Goal: Navigation & Orientation: Find specific page/section

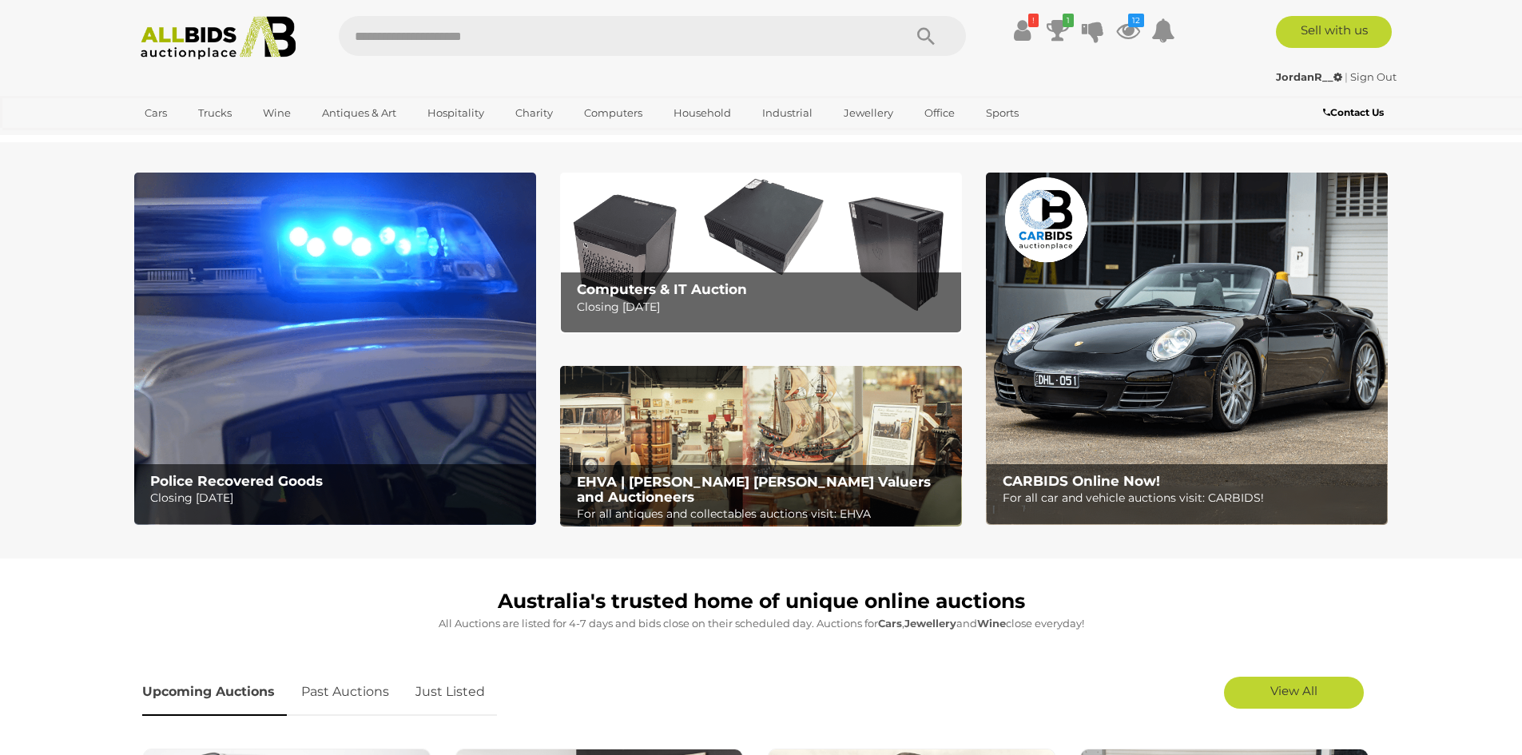
click at [467, 697] on link "Just Listed" at bounding box center [449, 692] width 93 height 47
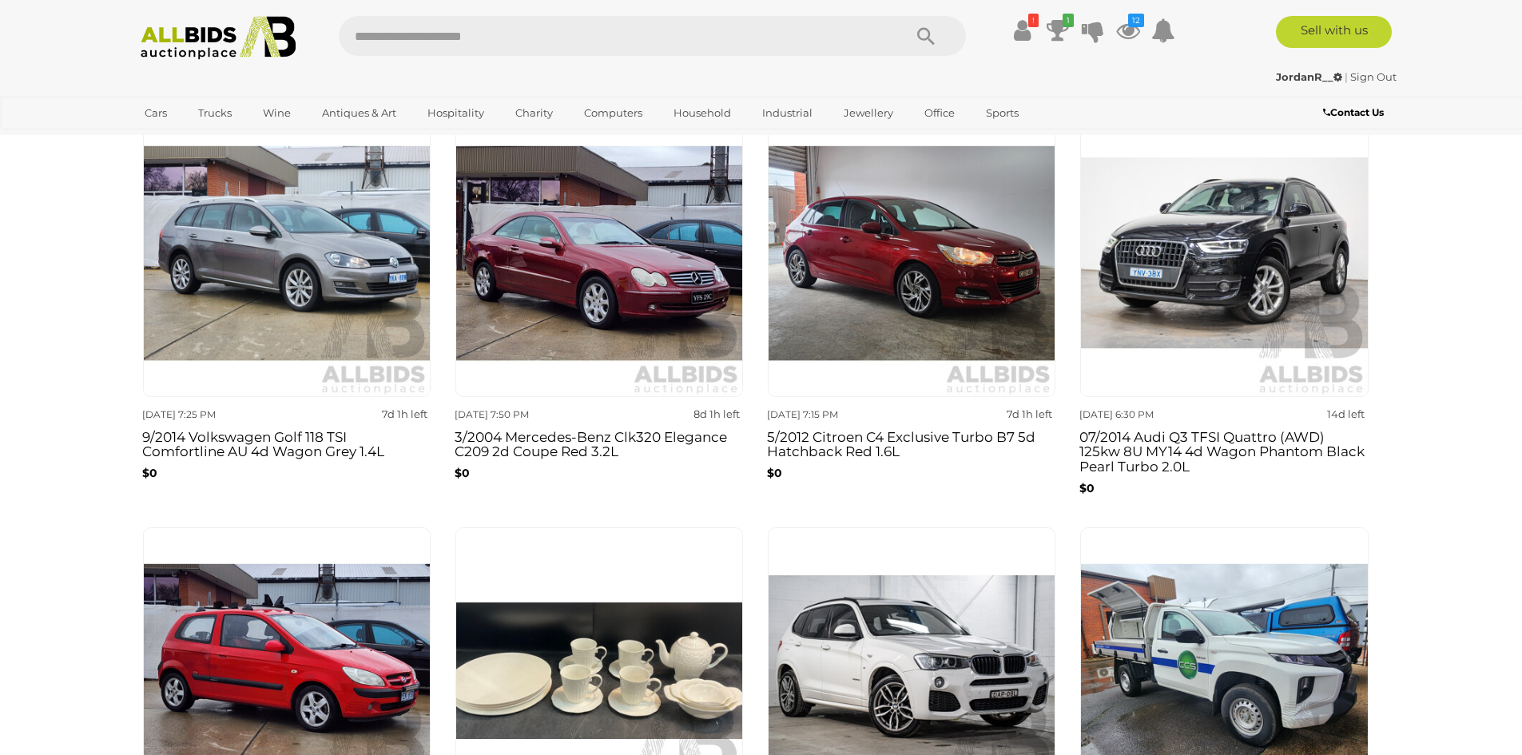
scroll to position [320, 0]
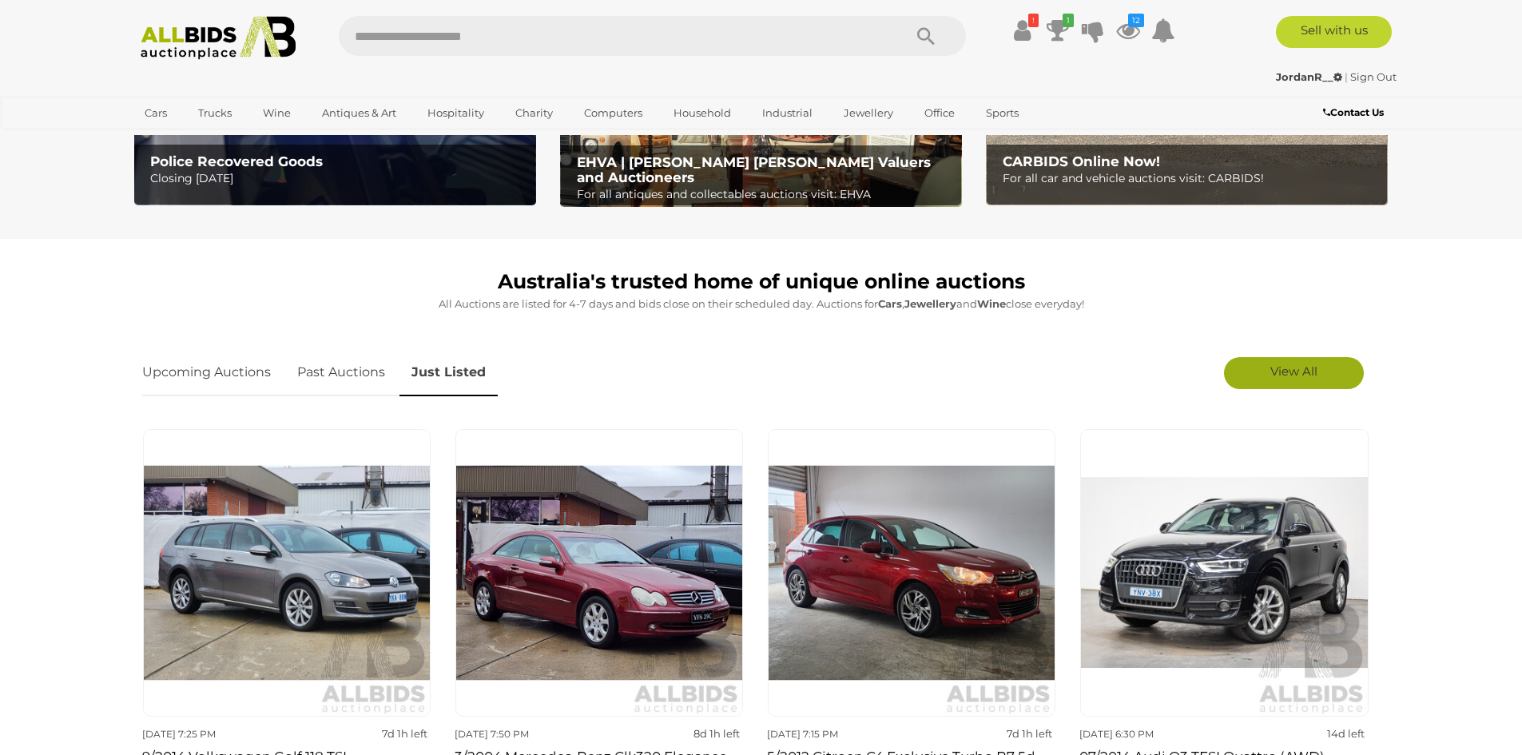
click at [1262, 361] on link "View All" at bounding box center [1294, 373] width 140 height 32
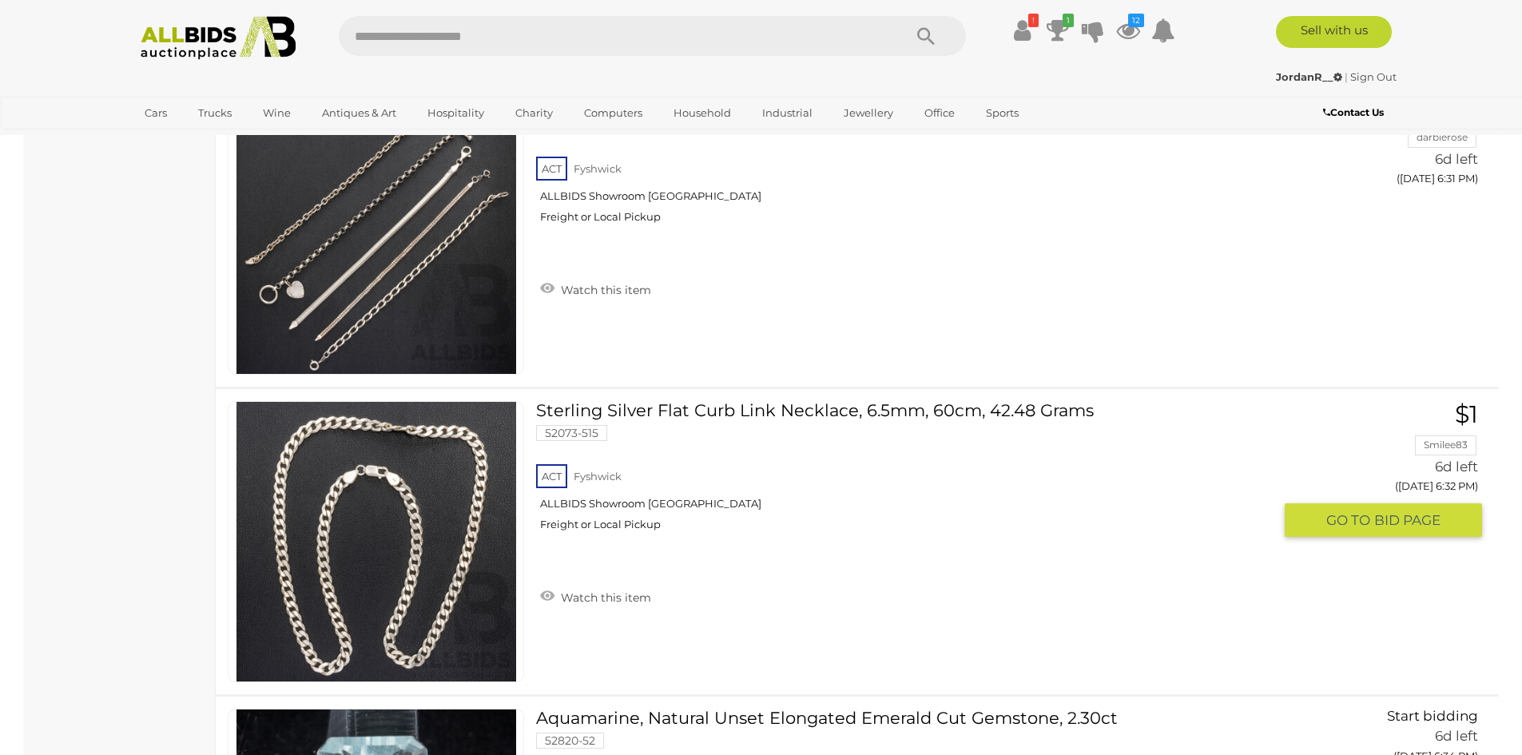
scroll to position [4155, 0]
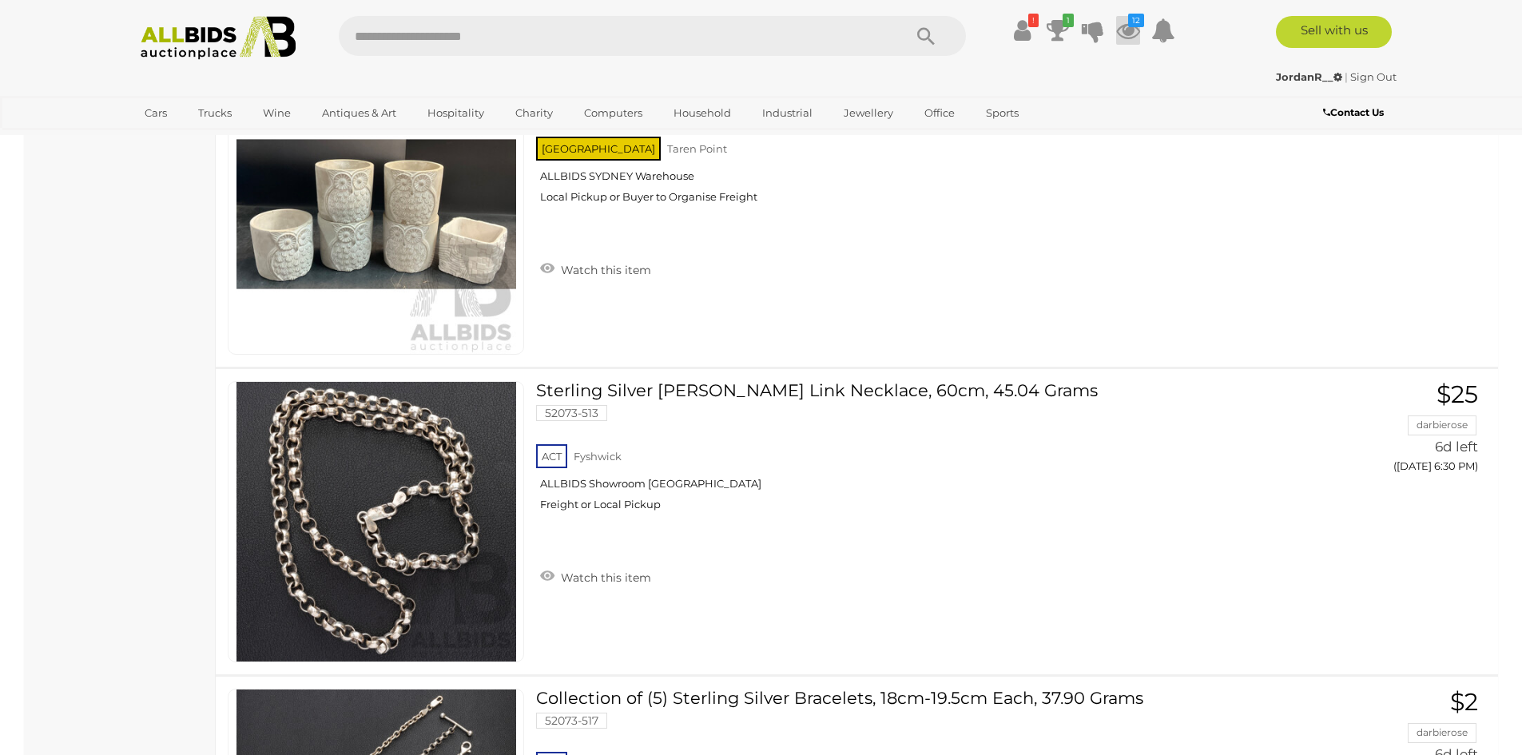
click at [1123, 24] on icon at bounding box center [1128, 30] width 24 height 29
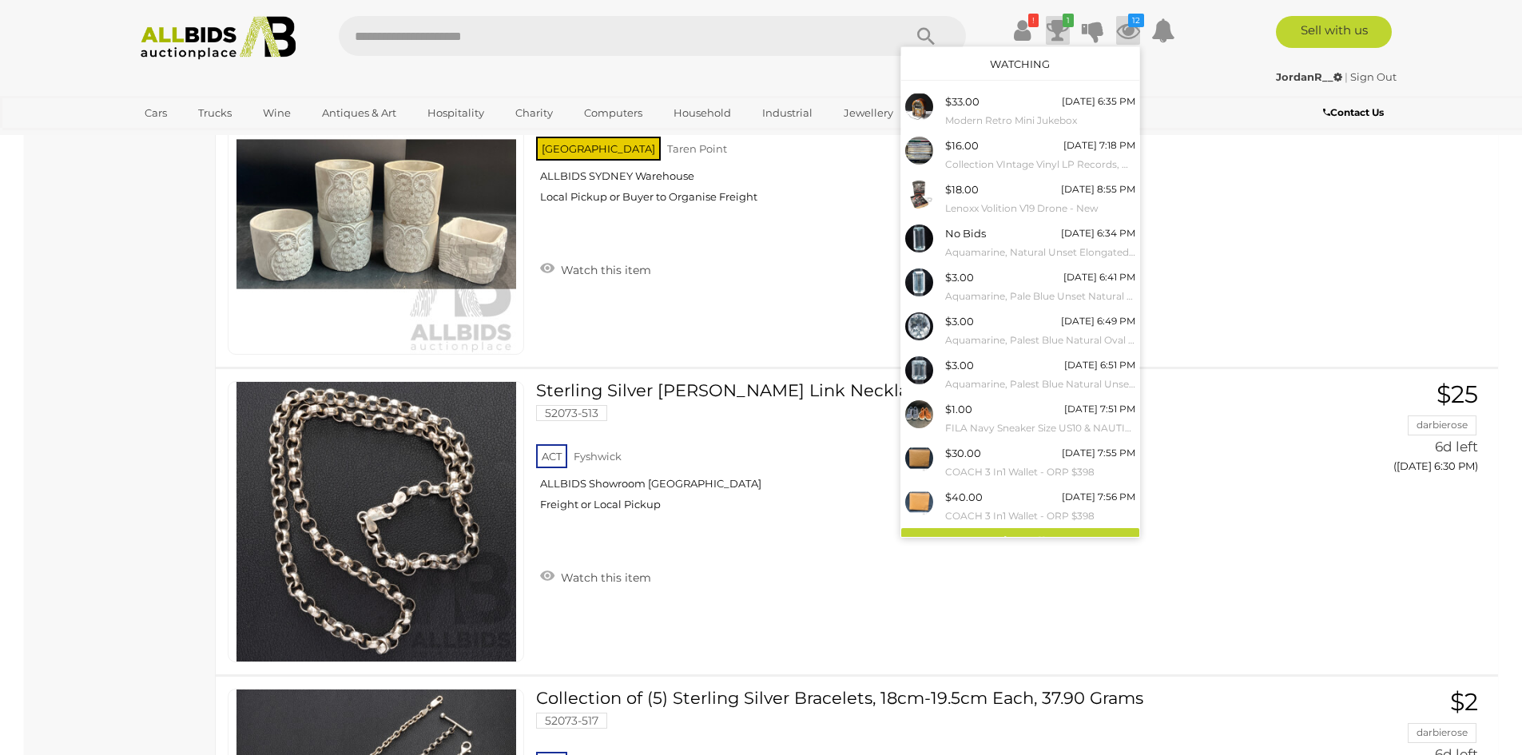
click at [1047, 30] on icon at bounding box center [1058, 30] width 22 height 29
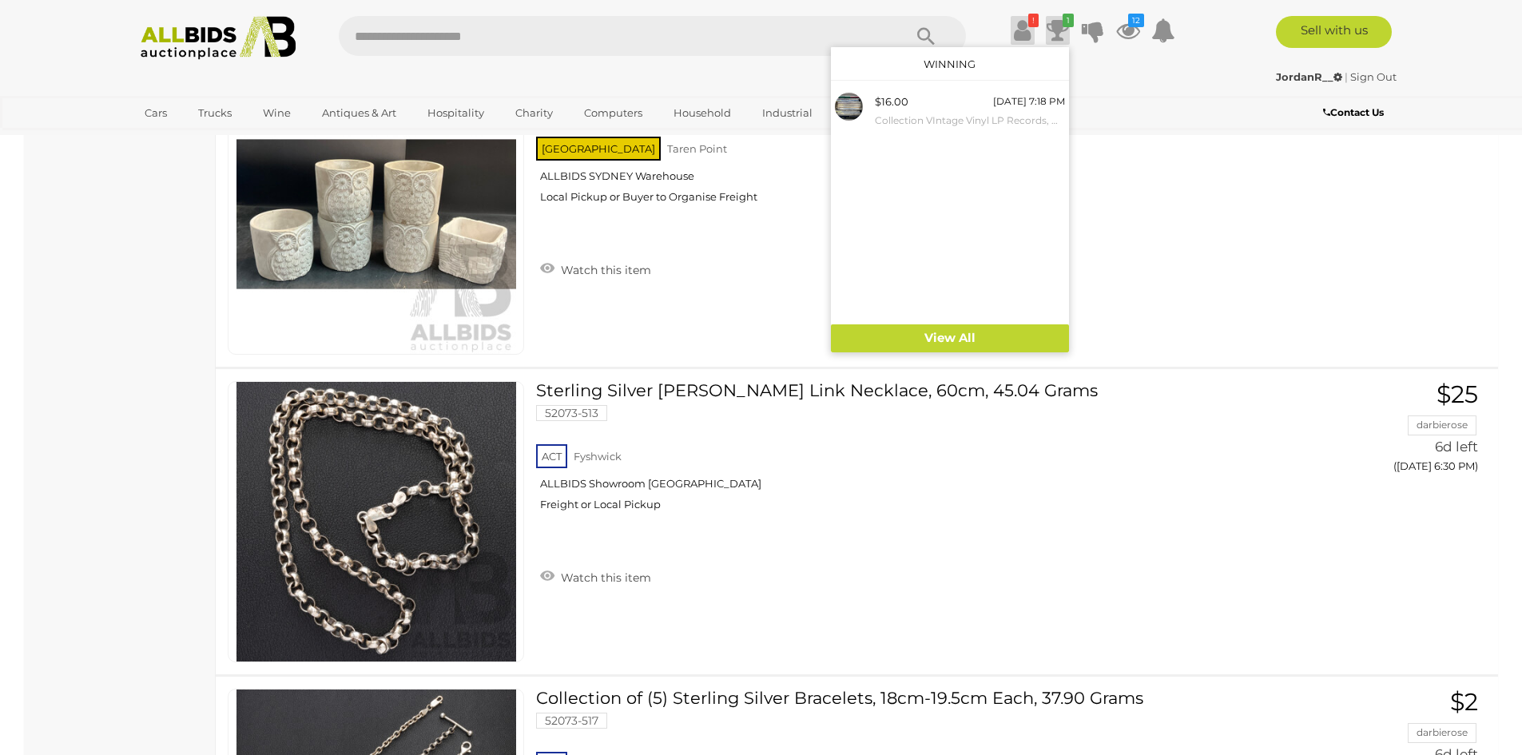
click at [1024, 23] on icon at bounding box center [1022, 30] width 17 height 29
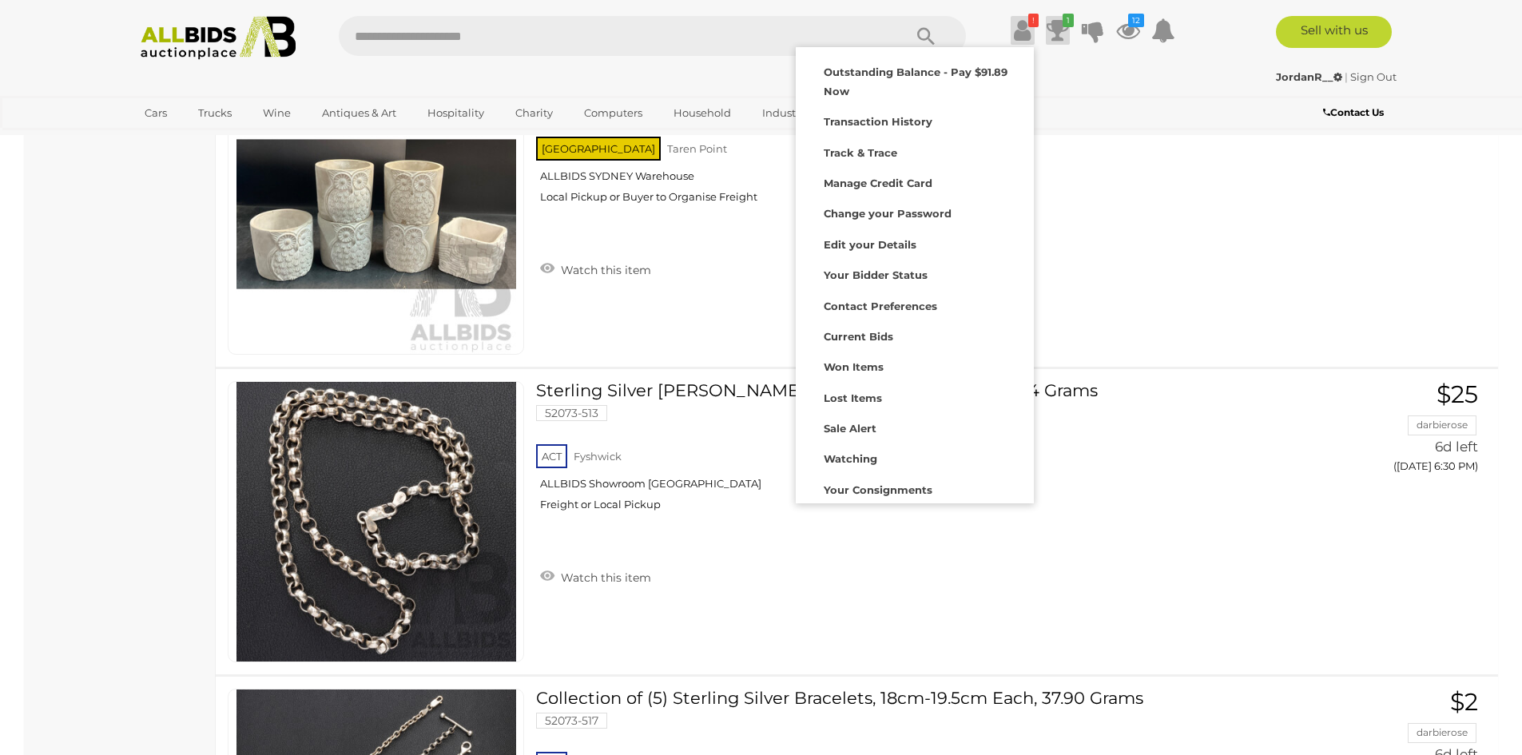
click at [1059, 31] on icon at bounding box center [1058, 30] width 22 height 29
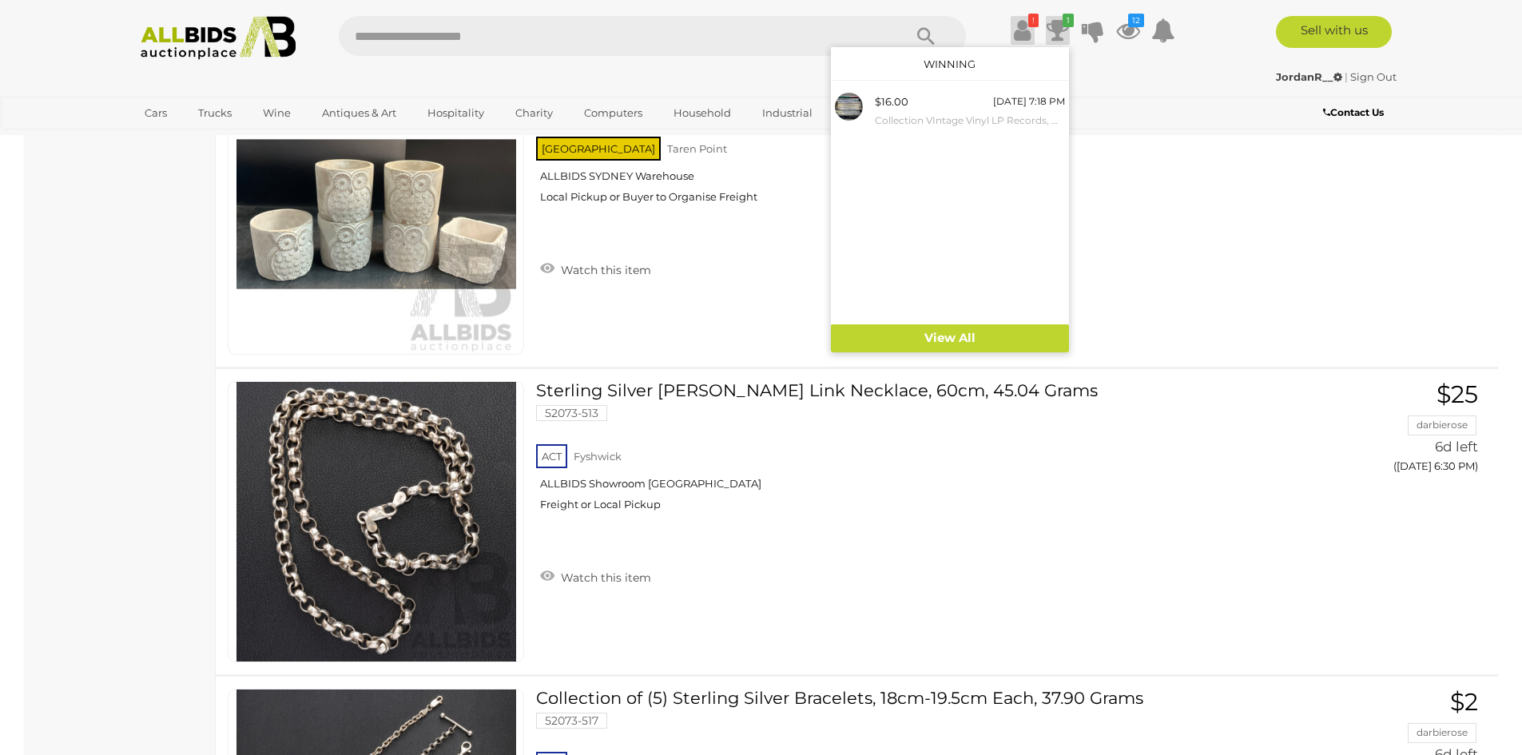
click at [1026, 27] on icon at bounding box center [1022, 30] width 17 height 29
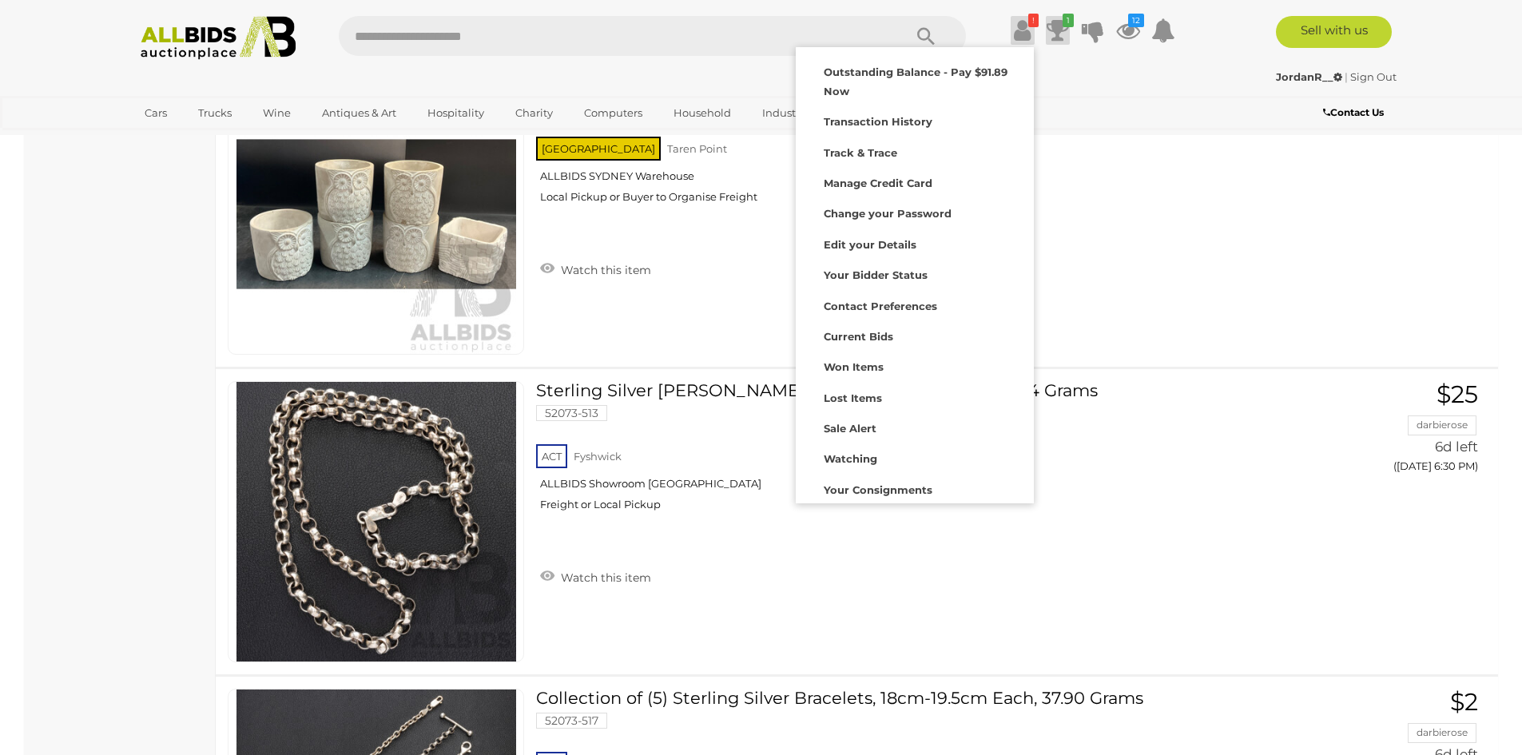
click at [1055, 34] on icon at bounding box center [1058, 30] width 22 height 29
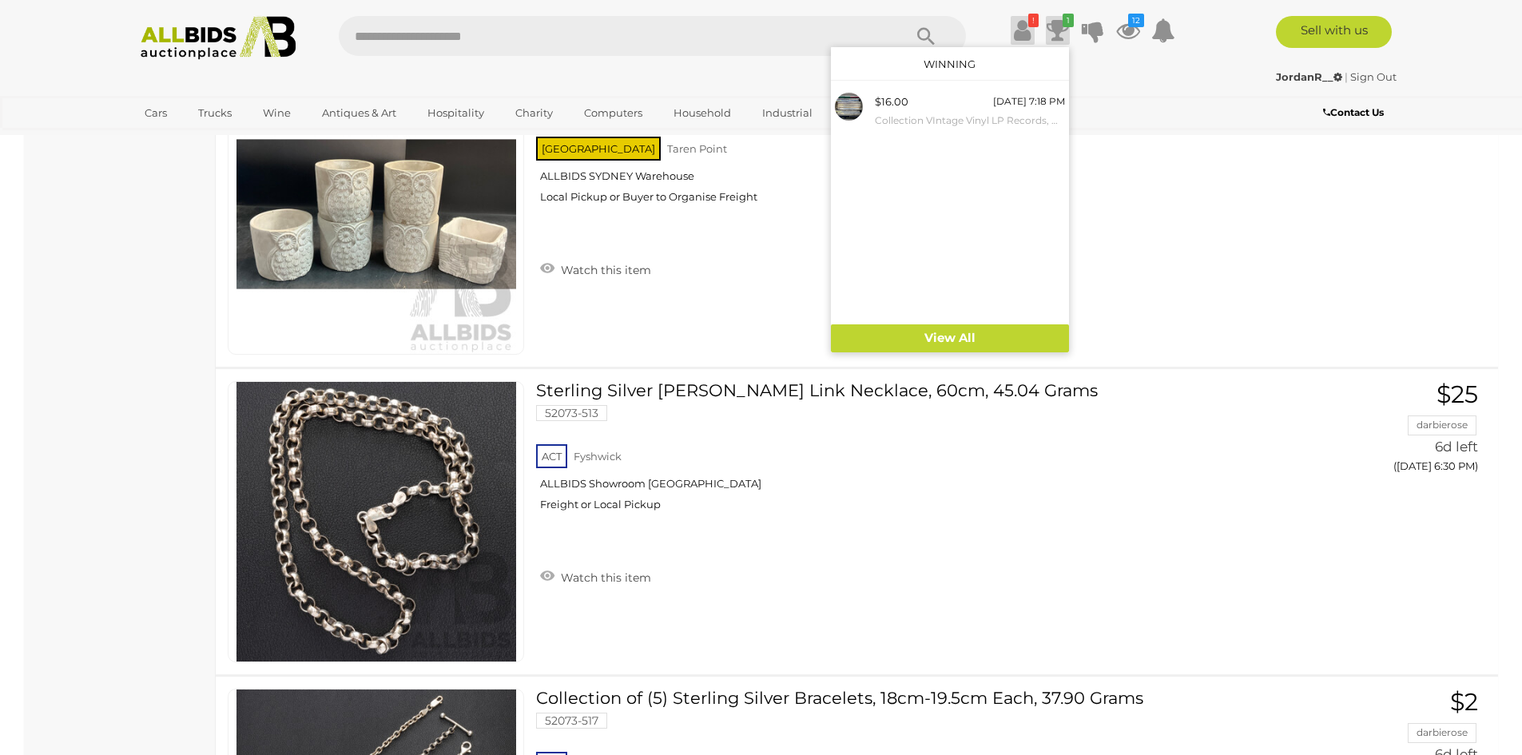
click at [1027, 30] on icon at bounding box center [1022, 30] width 17 height 29
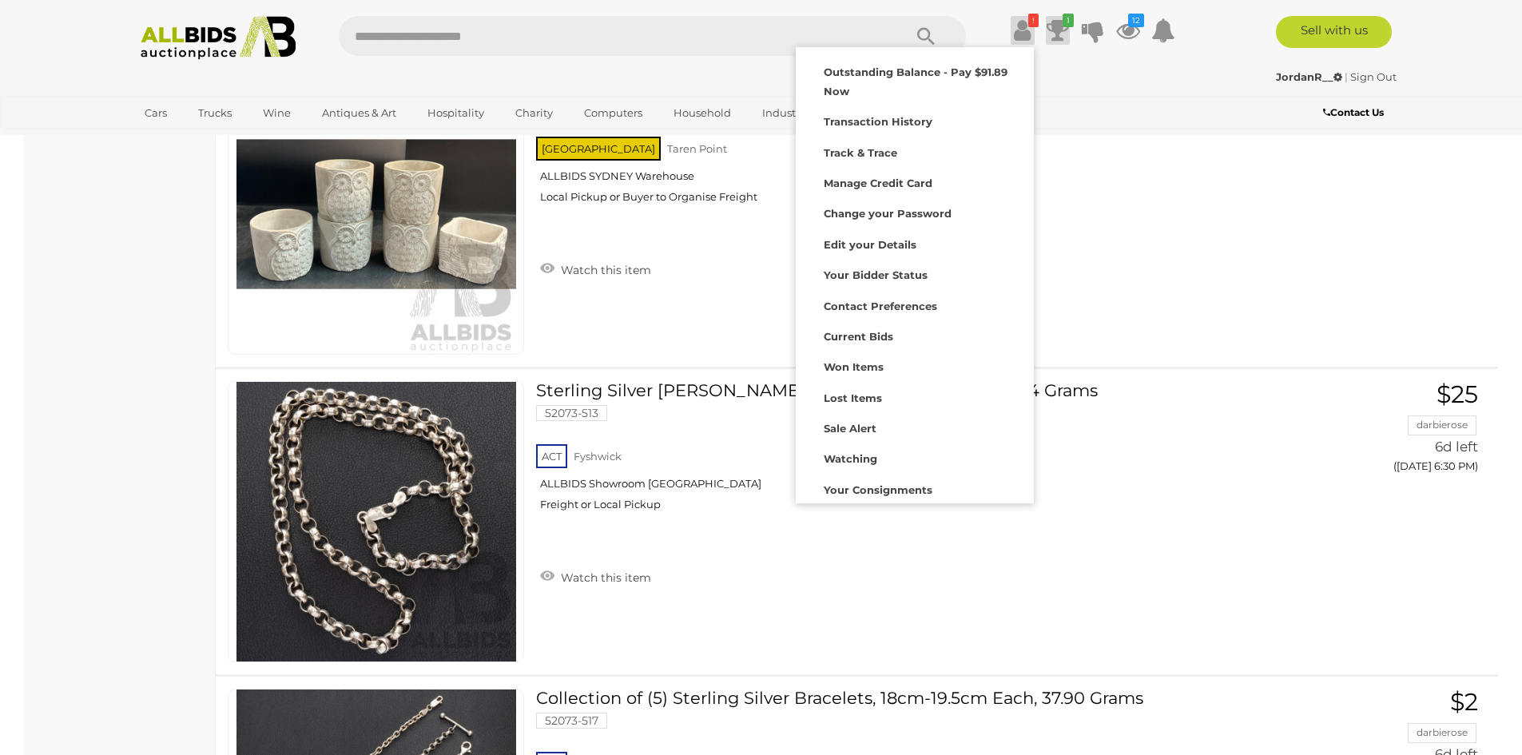
click at [1055, 31] on icon at bounding box center [1058, 30] width 22 height 29
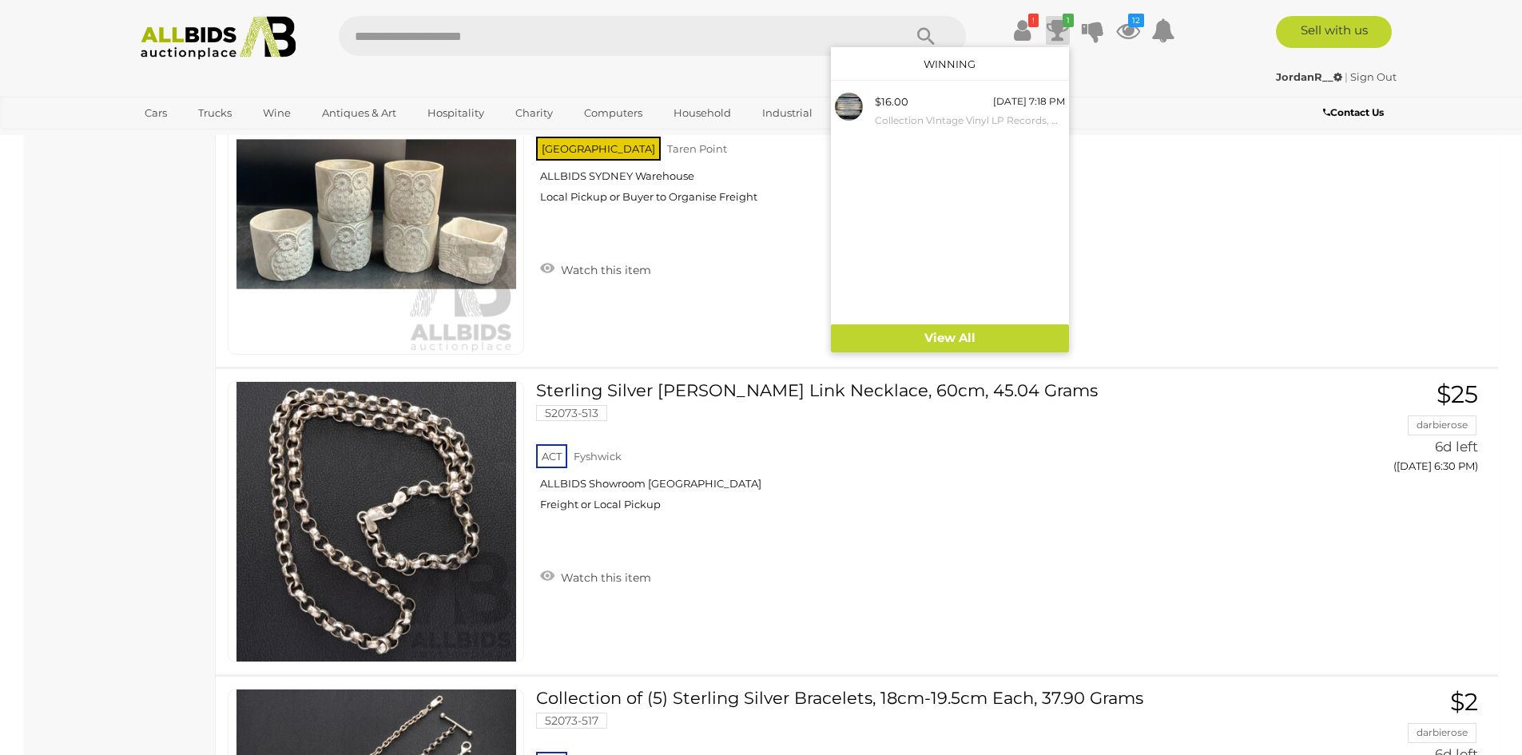
click at [1095, 71] on div "JordanR__ | Sign Out" at bounding box center [761, 77] width 1270 height 18
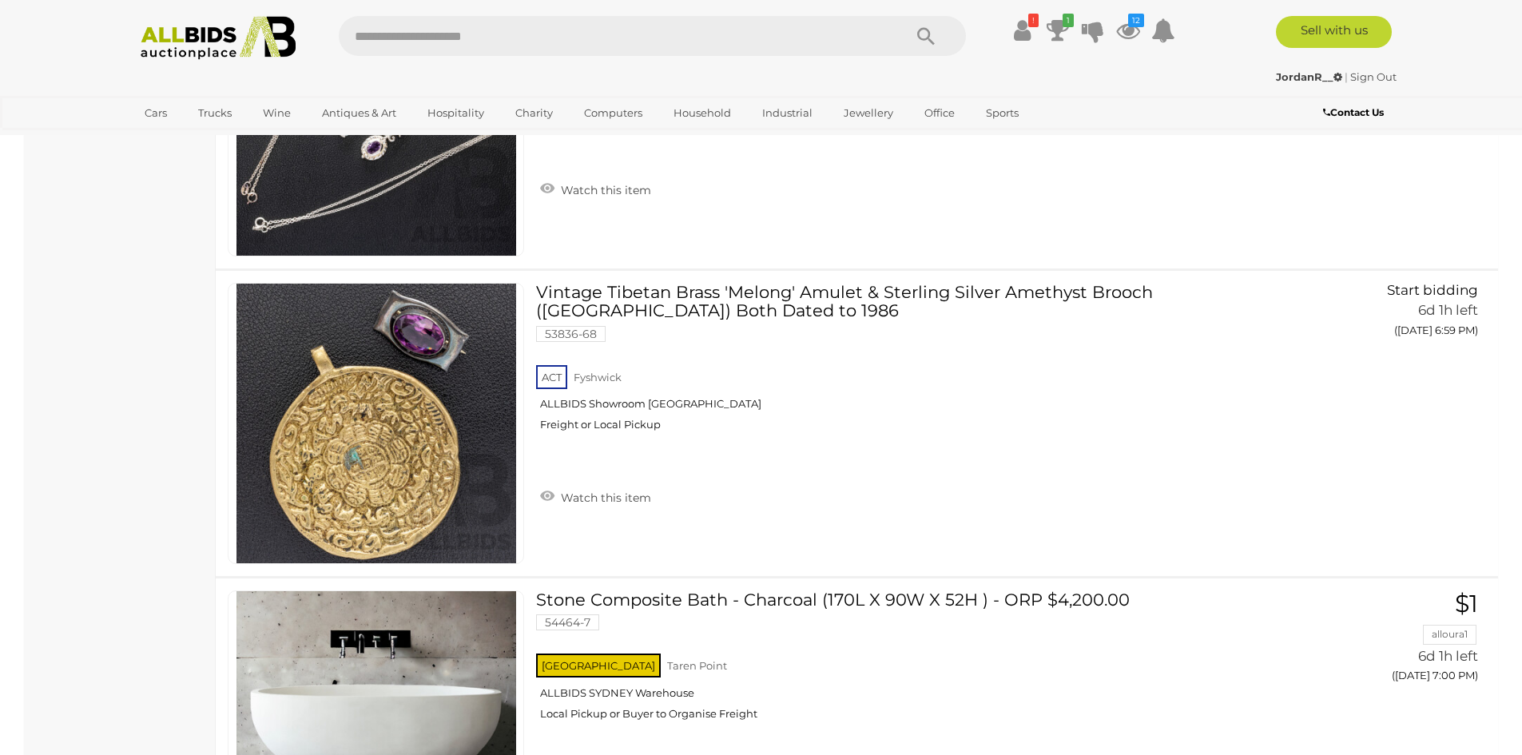
scroll to position [12784, 0]
